Goal: Task Accomplishment & Management: Manage account settings

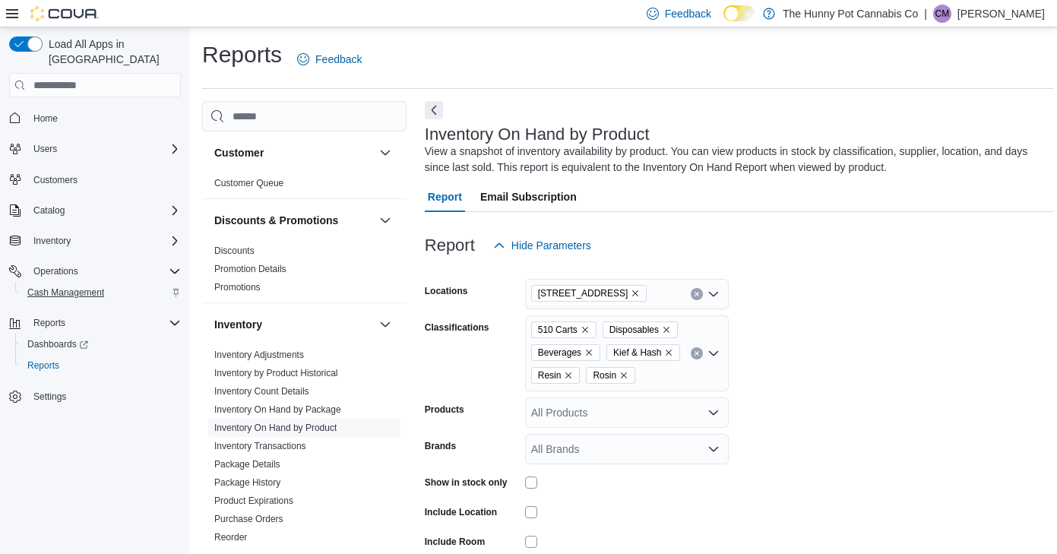
scroll to position [102, 0]
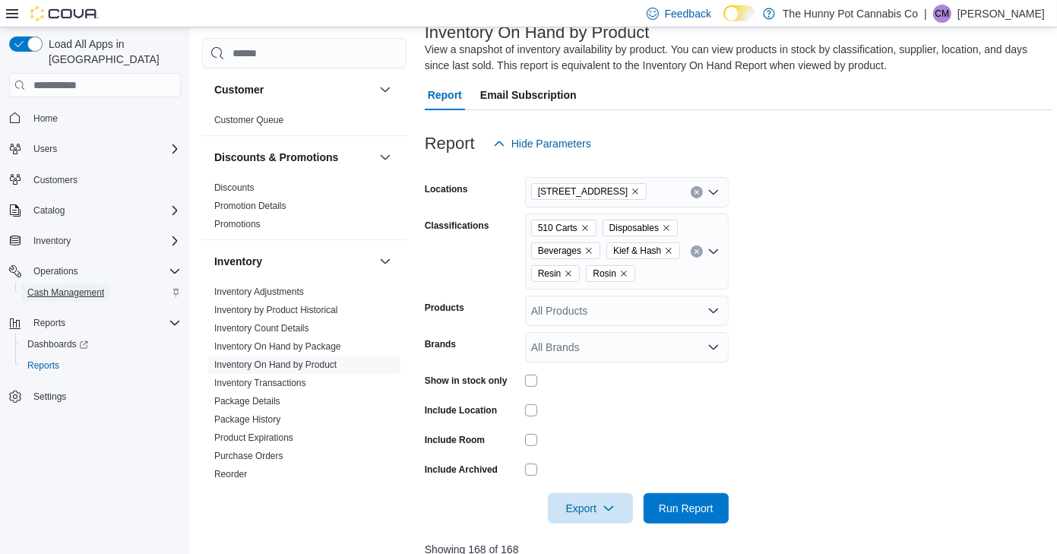
click at [72, 287] on span "Cash Management" at bounding box center [65, 293] width 77 height 12
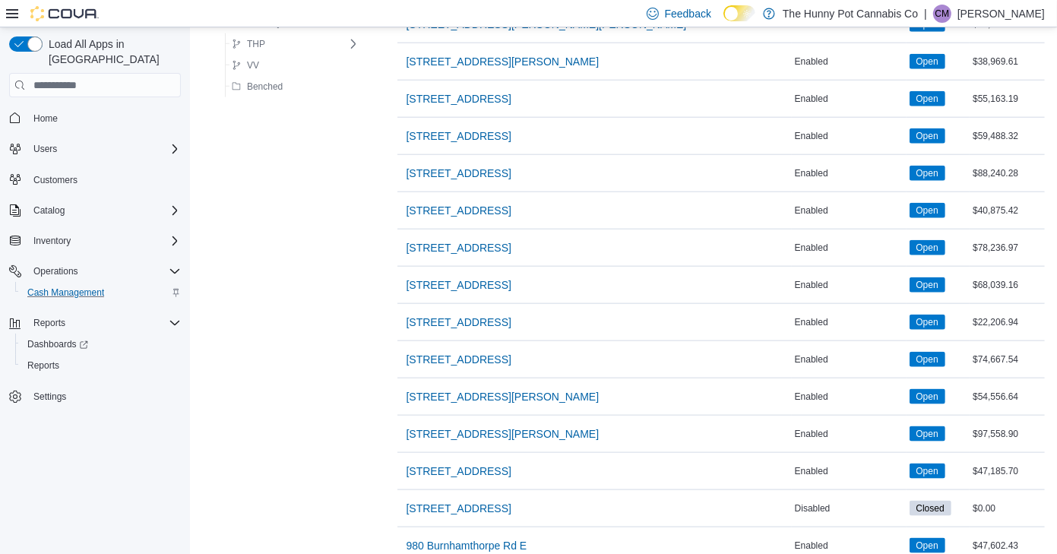
scroll to position [1211, 0]
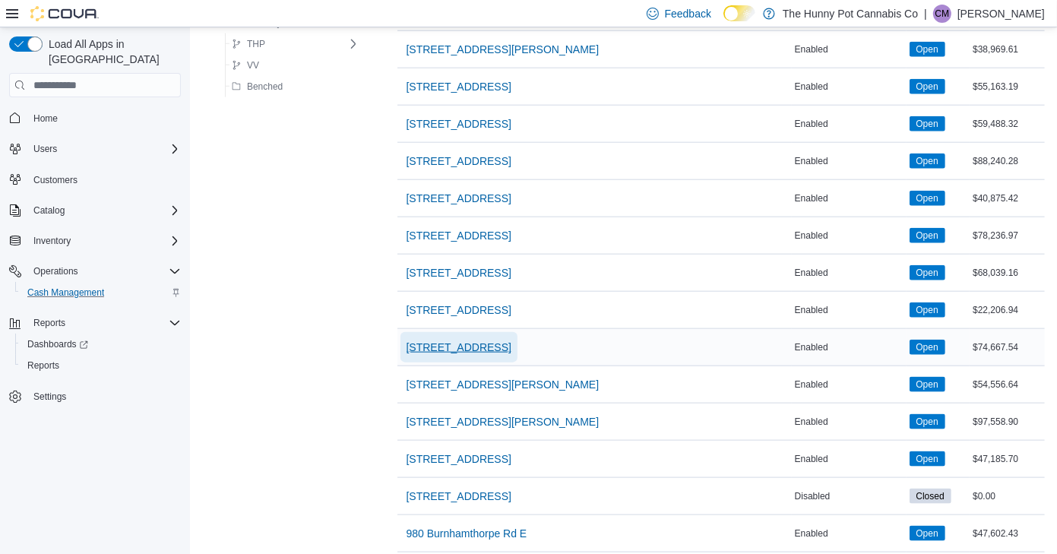
click at [449, 340] on span "[STREET_ADDRESS]" at bounding box center [459, 347] width 105 height 15
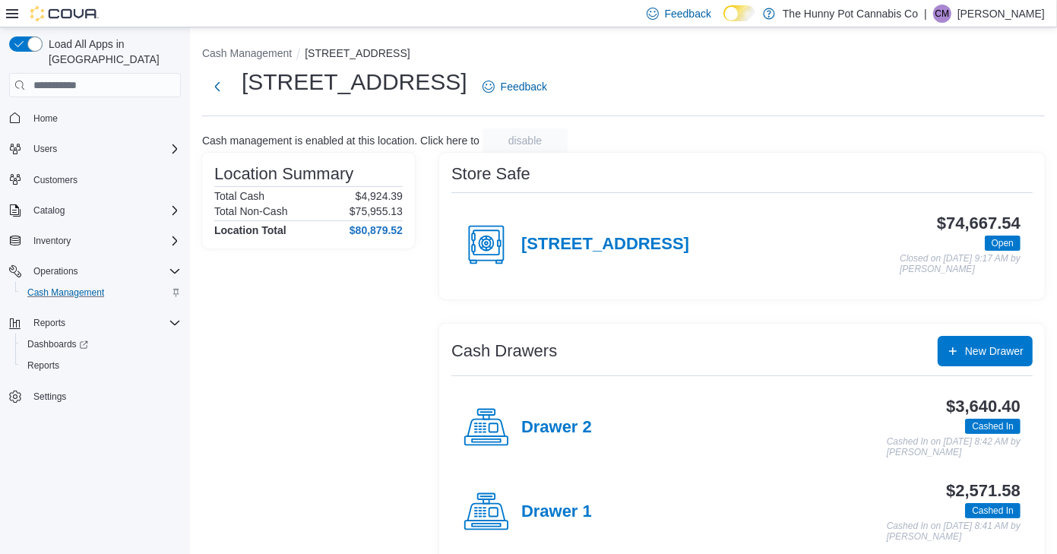
click at [546, 414] on div "Drawer 2" at bounding box center [528, 428] width 128 height 46
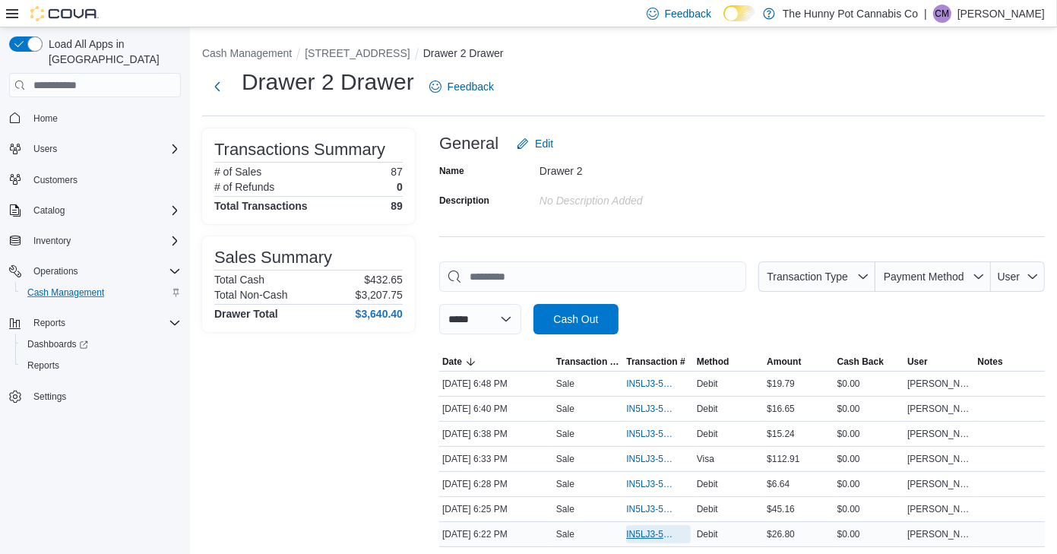
click at [650, 528] on span "IN5LJ3-5963316" at bounding box center [650, 534] width 49 height 12
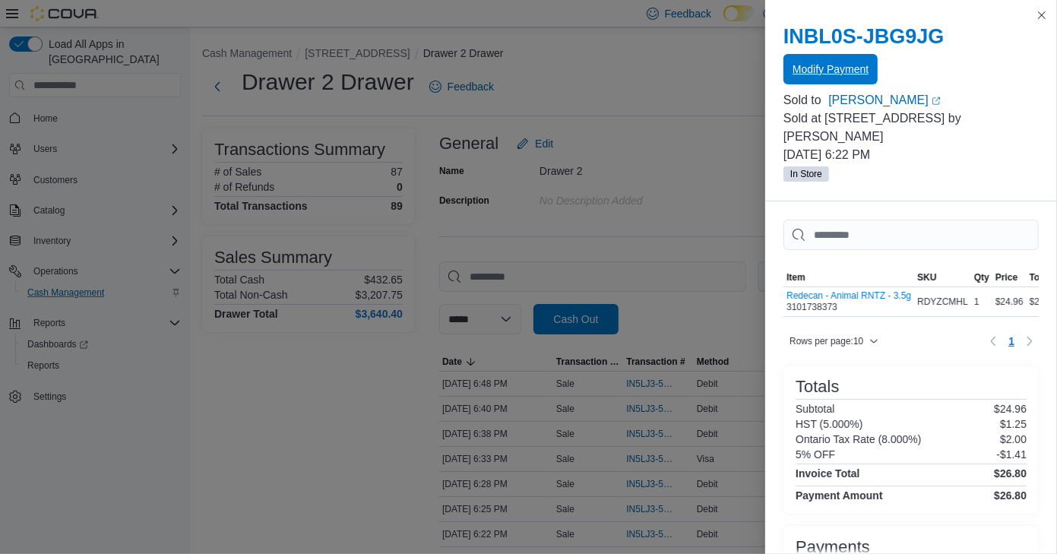
click at [846, 62] on span "Modify Payment" at bounding box center [831, 69] width 76 height 30
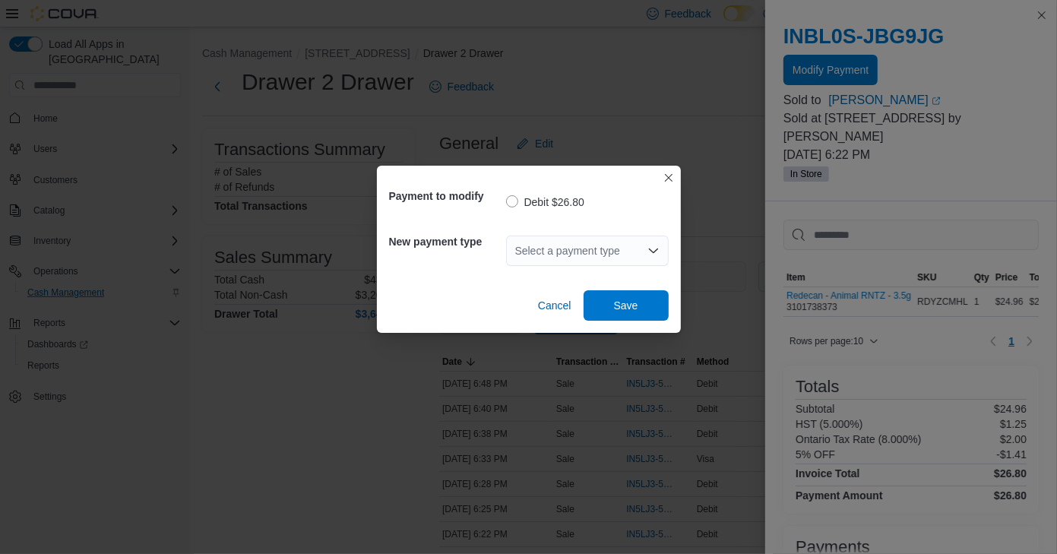
click at [629, 243] on div "Select a payment type" at bounding box center [587, 251] width 163 height 30
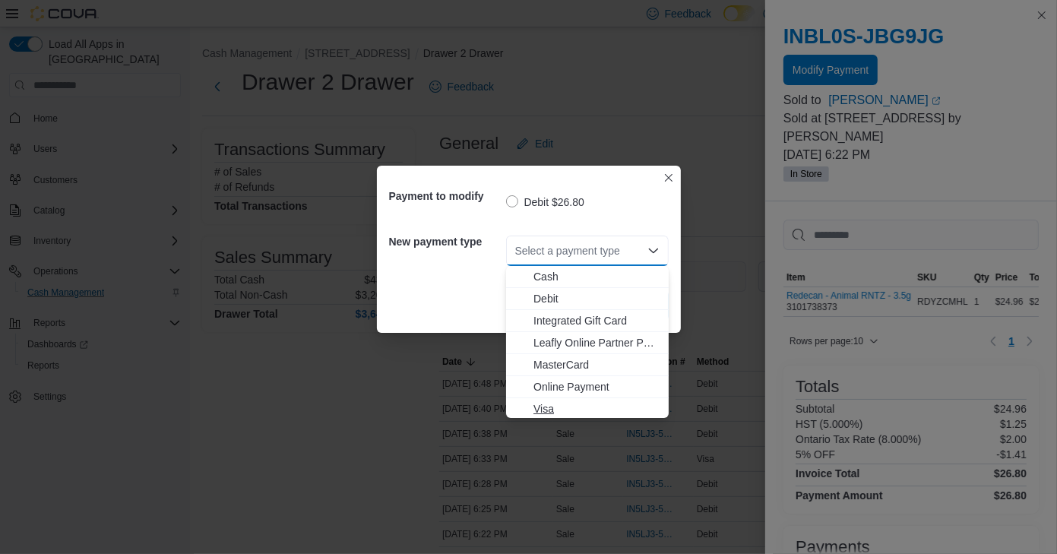
click at [544, 401] on span "Visa" at bounding box center [597, 408] width 126 height 15
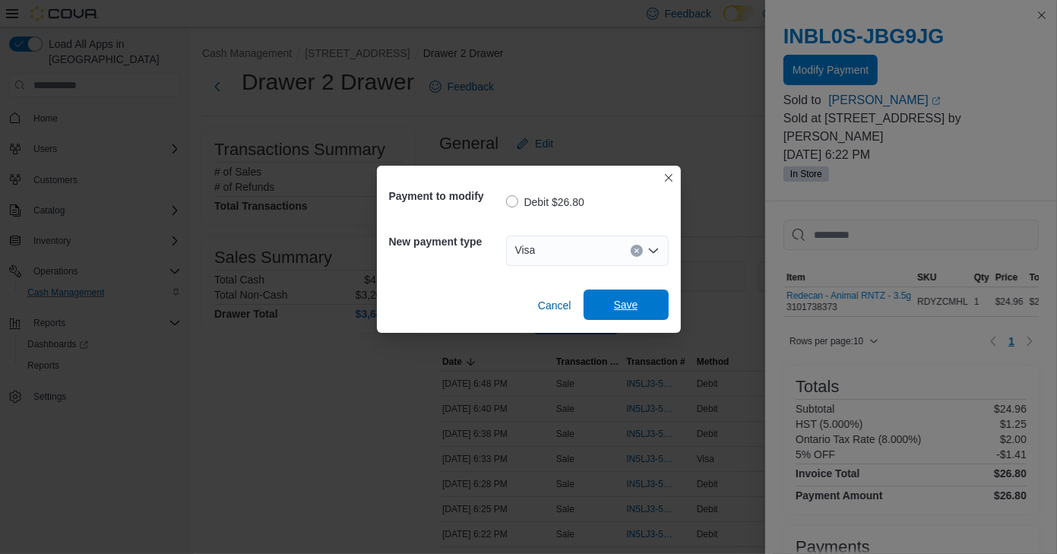
click at [627, 296] on span "Save" at bounding box center [626, 305] width 67 height 30
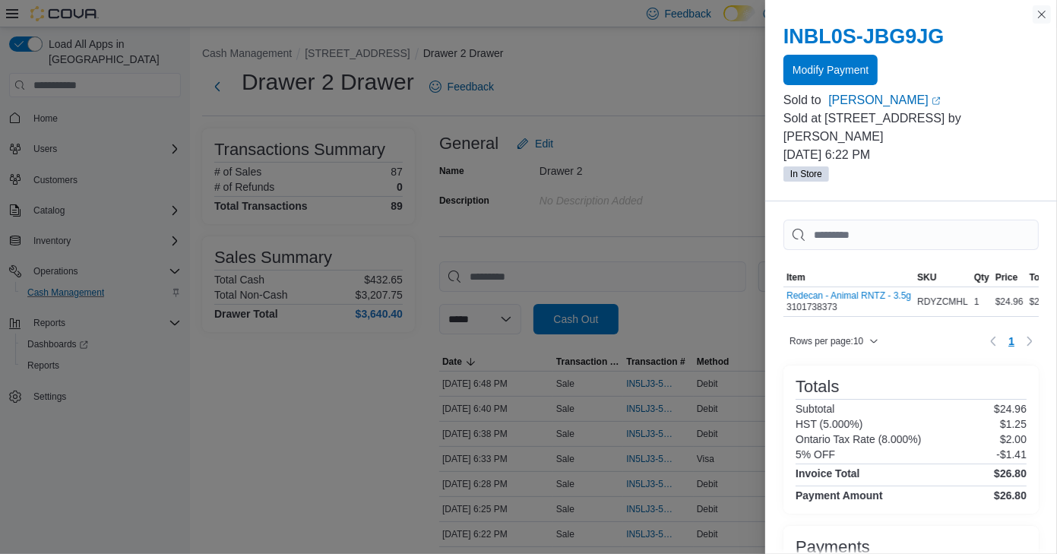
click at [1035, 12] on button "Close this dialog" at bounding box center [1042, 14] width 18 height 18
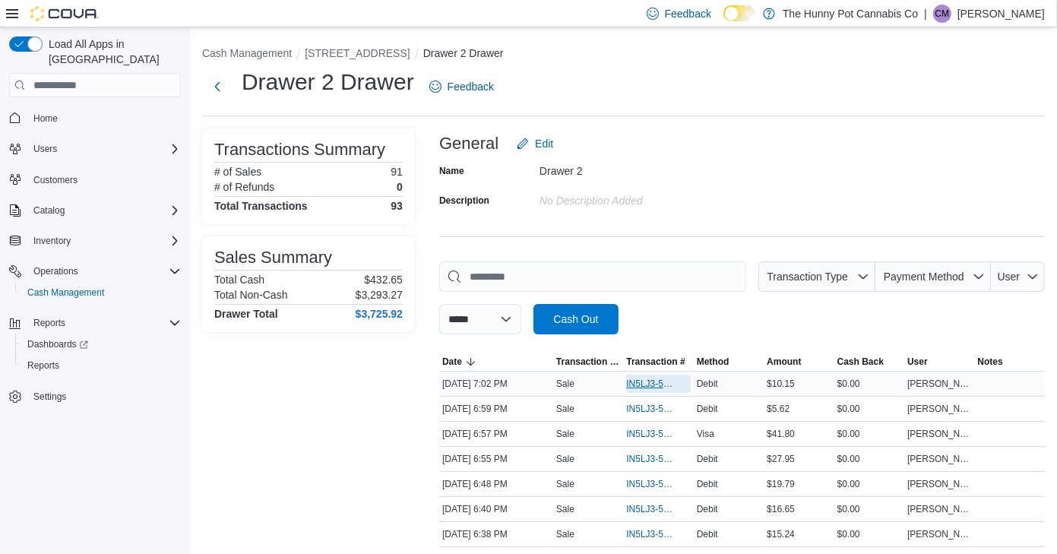
click at [653, 379] on span "IN5LJ3-5963864" at bounding box center [650, 384] width 49 height 12
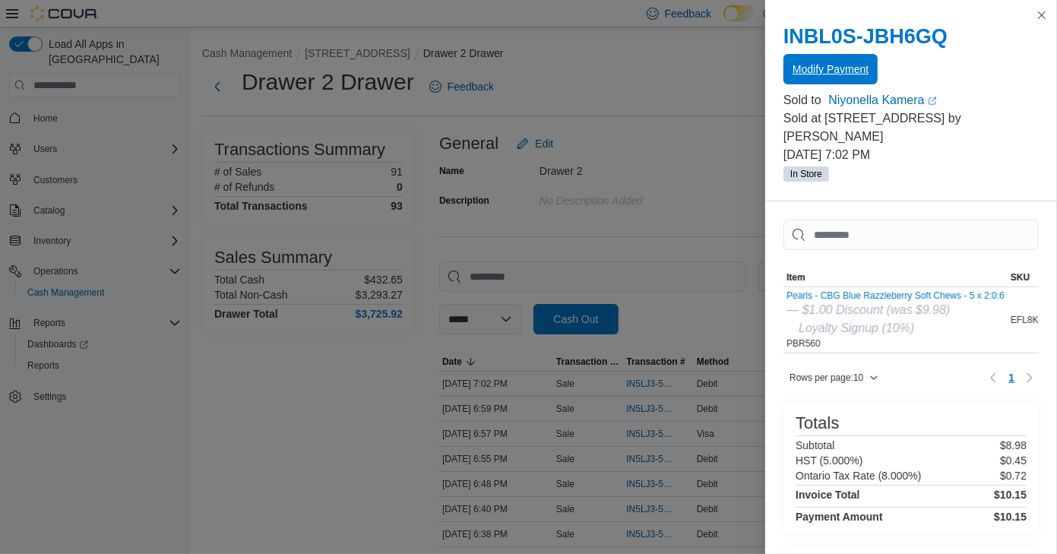
click at [835, 81] on span "Modify Payment" at bounding box center [831, 69] width 76 height 30
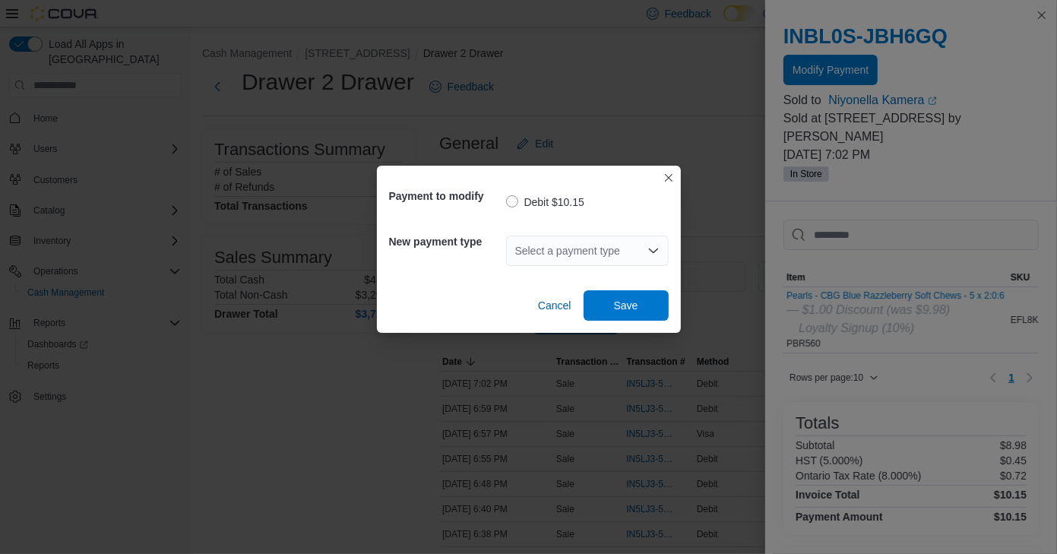
click at [607, 259] on div "Select a payment type" at bounding box center [587, 251] width 163 height 30
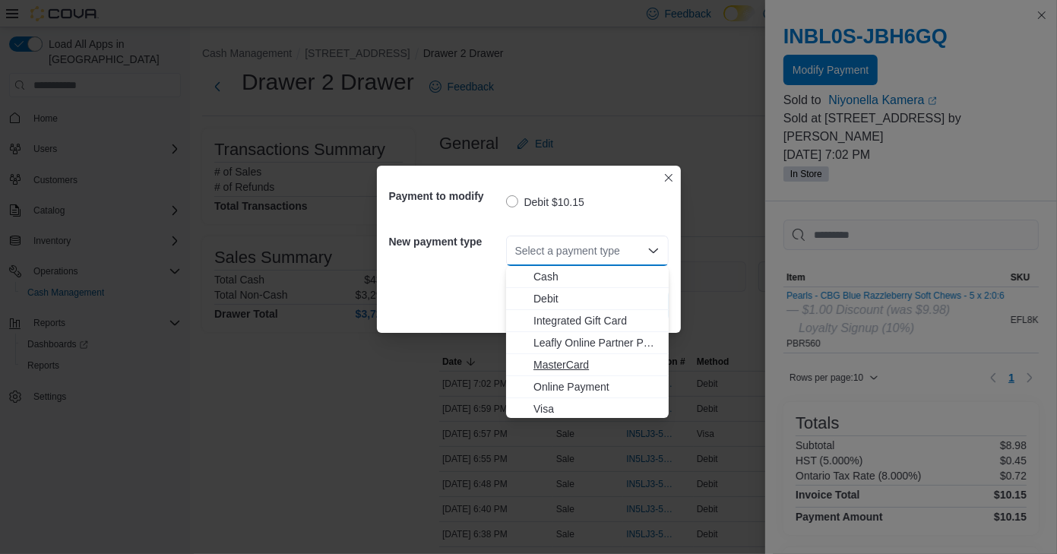
click at [549, 360] on span "MasterCard" at bounding box center [597, 364] width 126 height 15
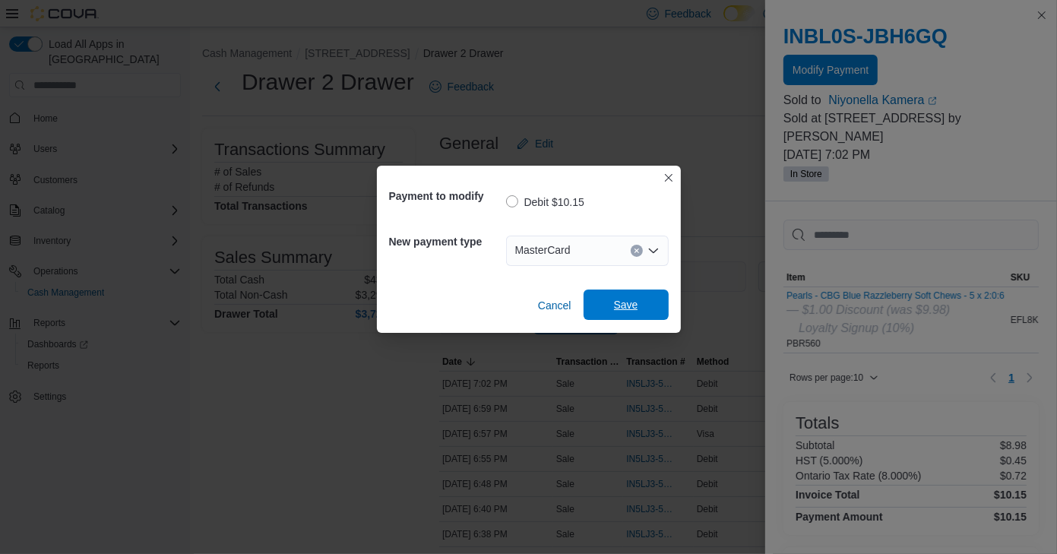
click at [628, 306] on span "Save" at bounding box center [626, 304] width 24 height 15
